Goal: Navigation & Orientation: Find specific page/section

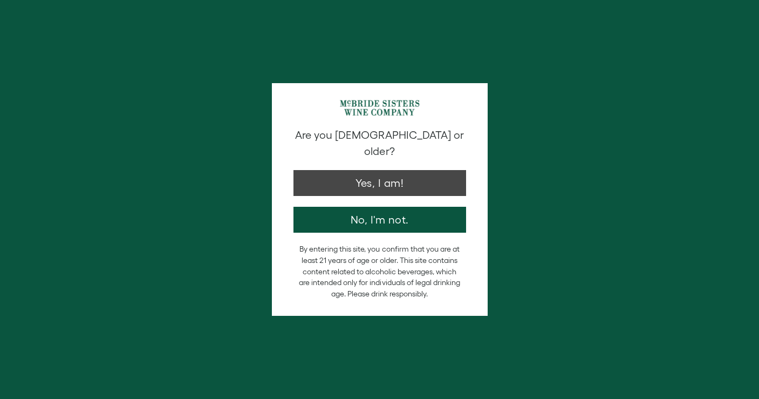
click at [350, 170] on button "Yes, I am!" at bounding box center [380, 183] width 173 height 26
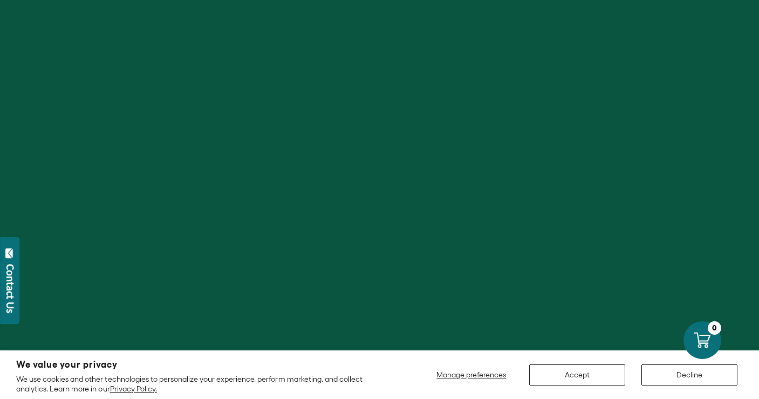
click at [605, 378] on button "Accept" at bounding box center [577, 374] width 96 height 21
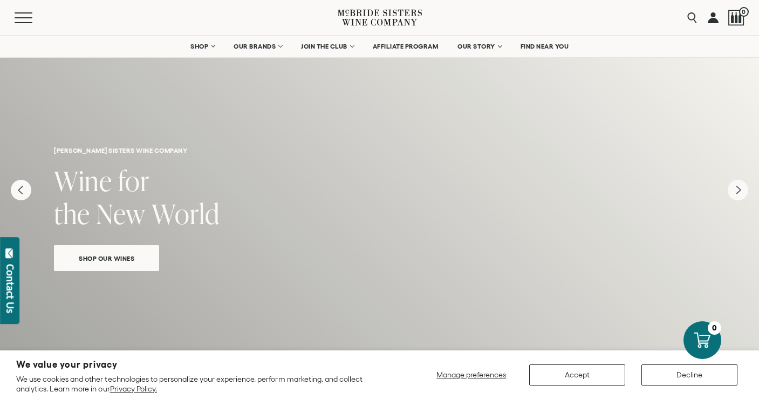
click at [589, 380] on button "Accept" at bounding box center [577, 374] width 96 height 21
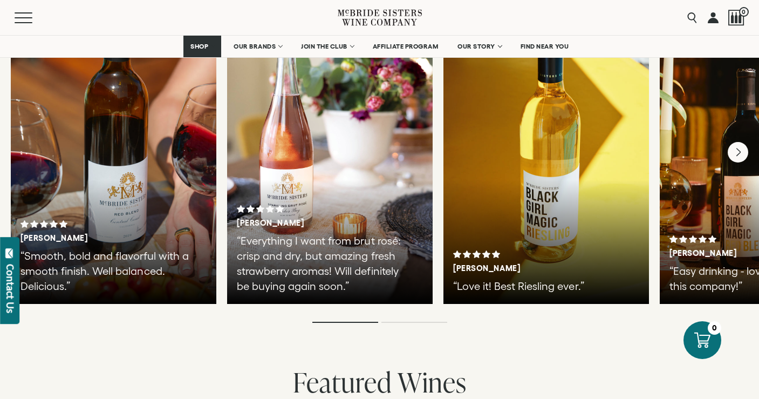
scroll to position [1929, 0]
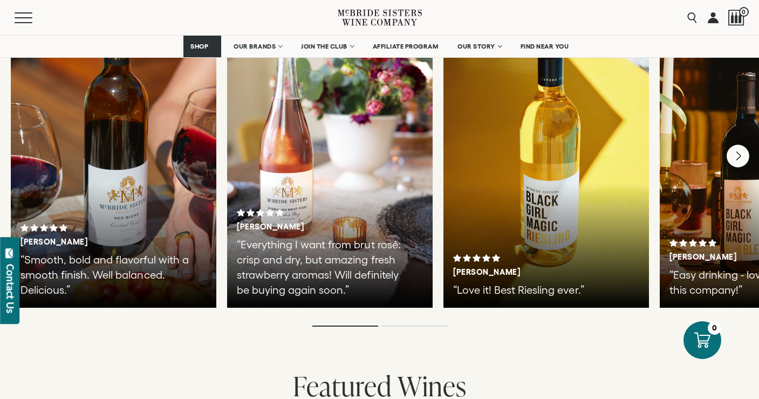
click at [735, 150] on icon "Next" at bounding box center [738, 156] width 23 height 23
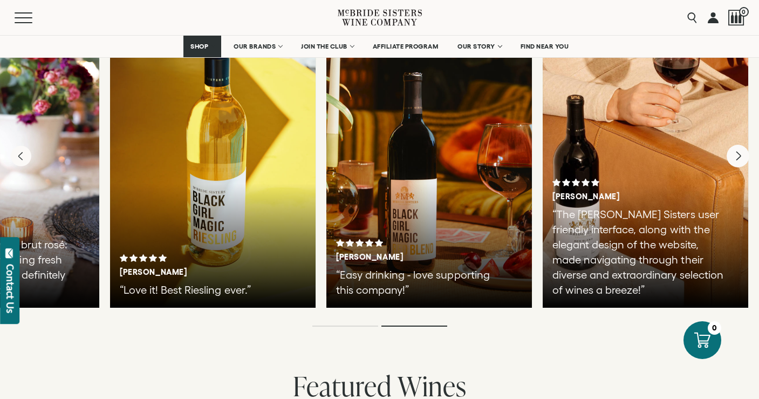
click at [735, 150] on div at bounding box center [646, 146] width 206 height 324
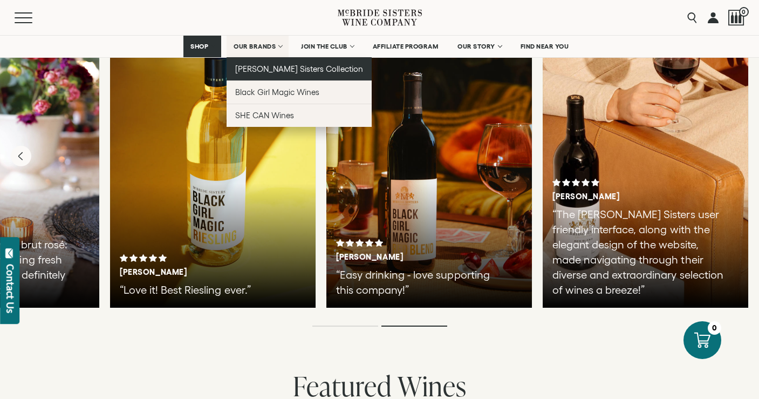
click at [246, 73] on span "[PERSON_NAME] Sisters Collection" at bounding box center [299, 68] width 128 height 9
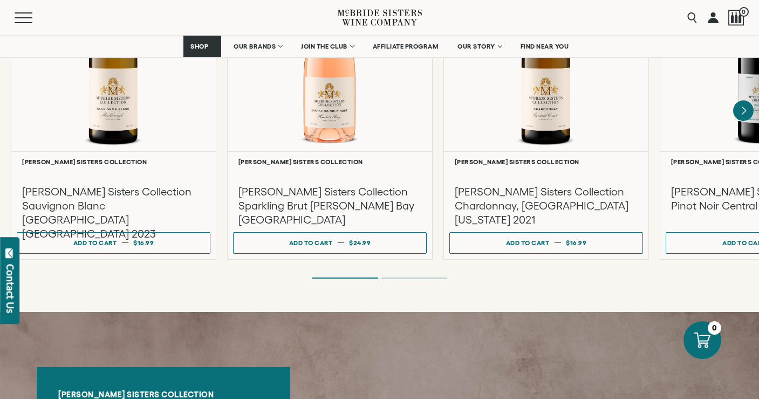
scroll to position [975, 0]
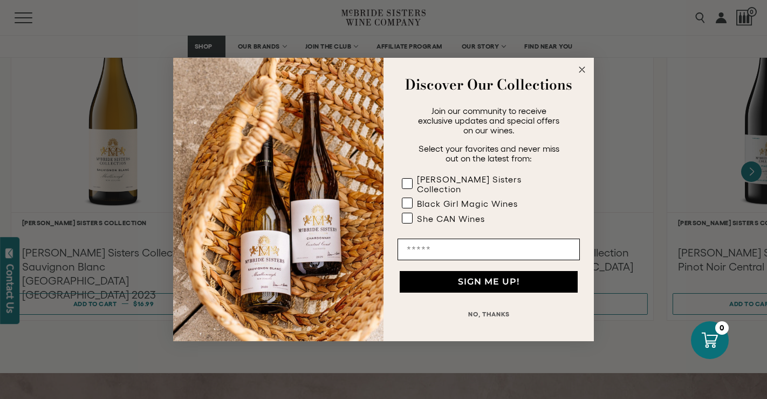
click at [585, 72] on circle "Close dialog" at bounding box center [582, 70] width 12 height 12
